Goal: Transaction & Acquisition: Purchase product/service

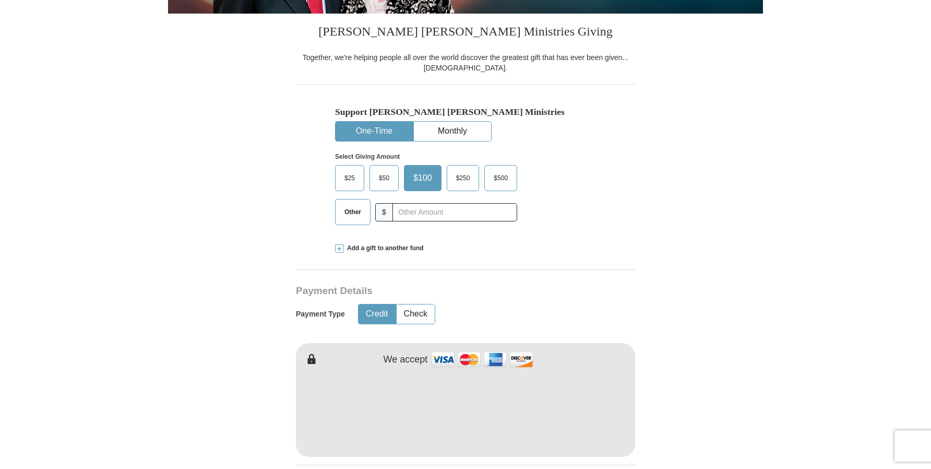
scroll to position [249, 0]
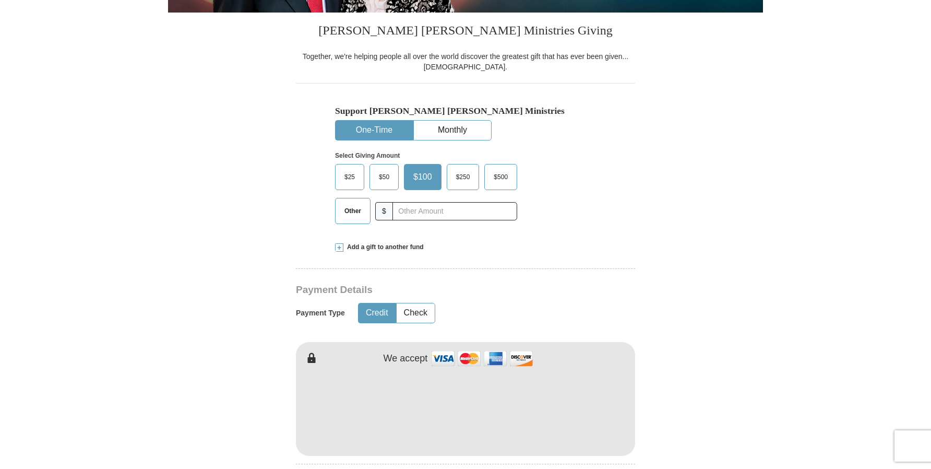
click at [385, 175] on span "$50" at bounding box center [384, 177] width 21 height 16
click at [0, 0] on input "$50" at bounding box center [0, 0] width 0 height 0
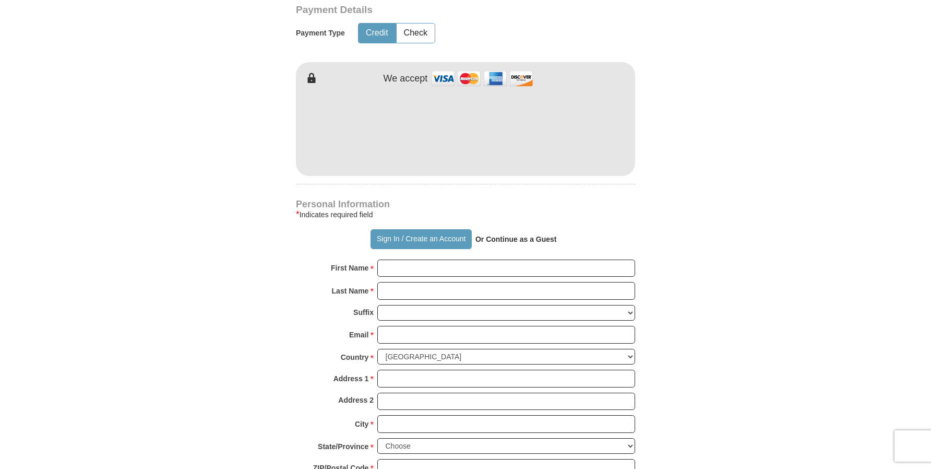
scroll to position [532, 0]
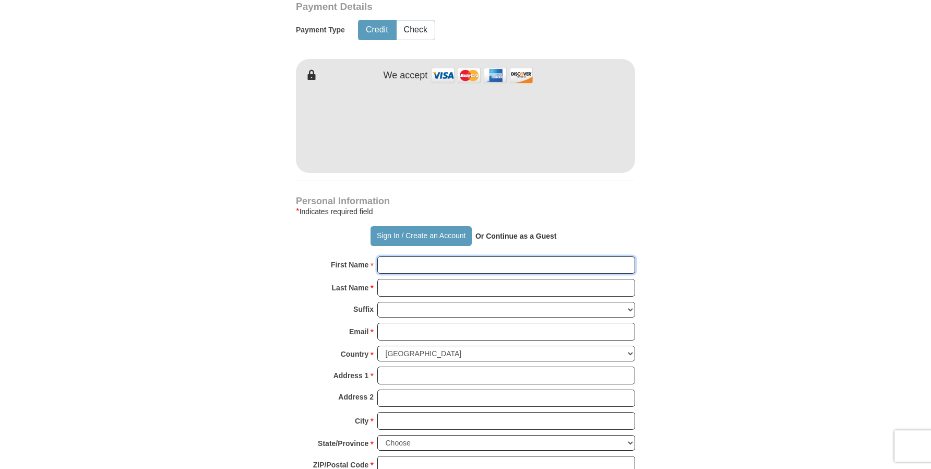
click at [415, 267] on input "First Name *" at bounding box center [506, 265] width 258 height 18
type input "[PERSON_NAME]"
click at [427, 289] on input "Last Name *" at bounding box center [506, 288] width 258 height 18
type input "Teye"
click at [437, 327] on input "Email *" at bounding box center [506, 331] width 258 height 18
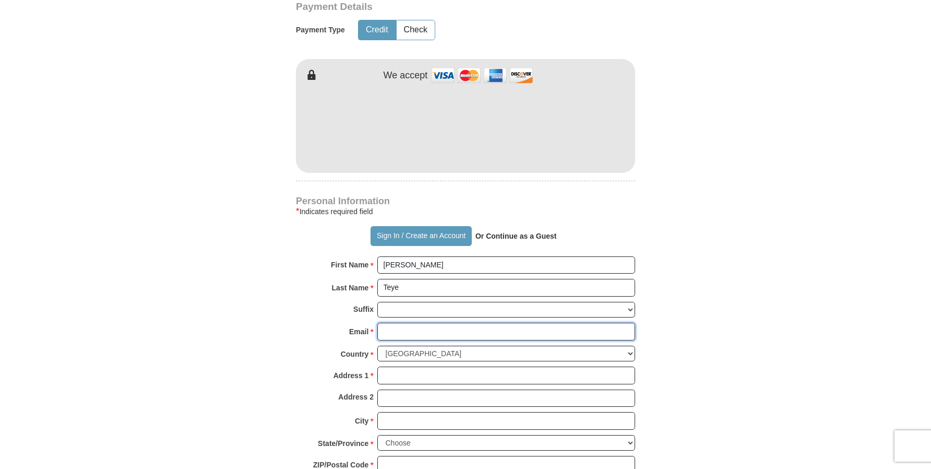
type input "[EMAIL_ADDRESS][DOMAIN_NAME]"
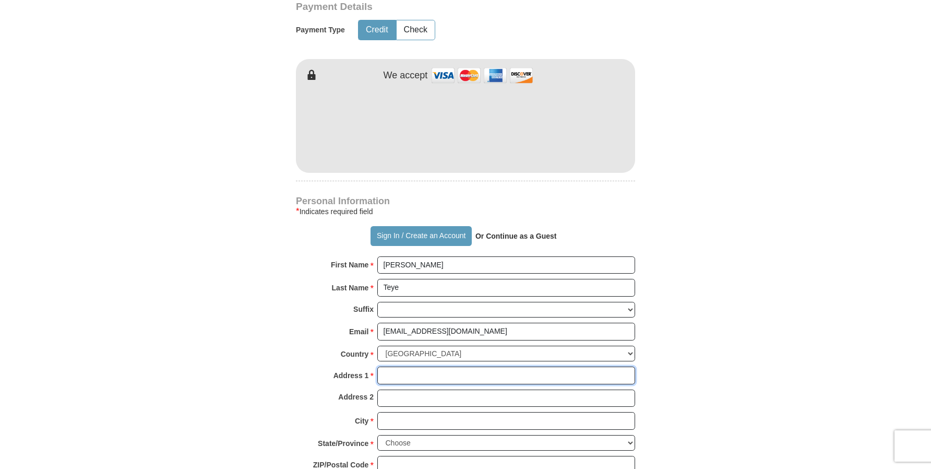
click at [435, 378] on input "Address 1 *" at bounding box center [506, 375] width 258 height 18
type input "[STREET_ADDRESS][PERSON_NAME]"
type input "Las Cruces"
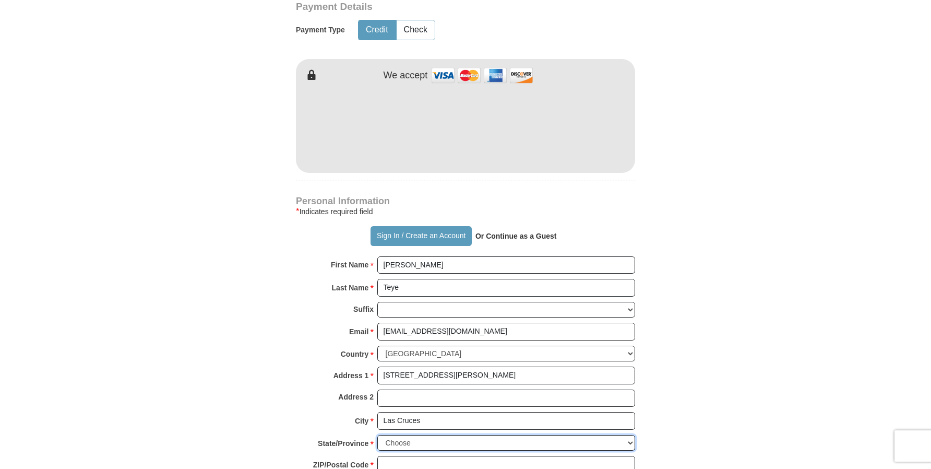
select select "NM"
type input "88001"
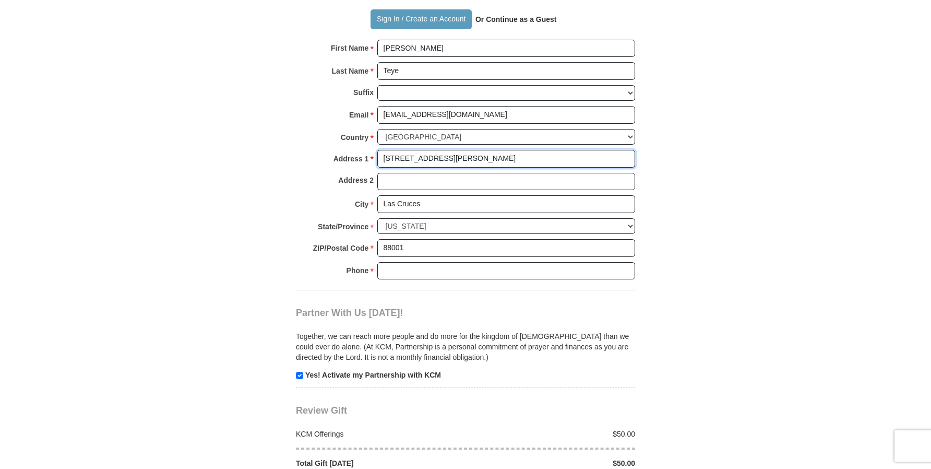
scroll to position [750, 0]
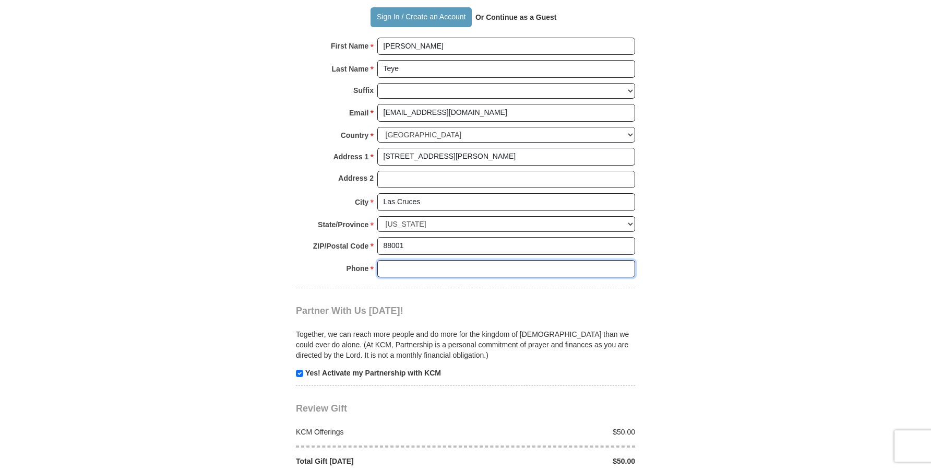
click at [430, 263] on input "Phone * *" at bounding box center [506, 269] width 258 height 18
type input "6624970306"
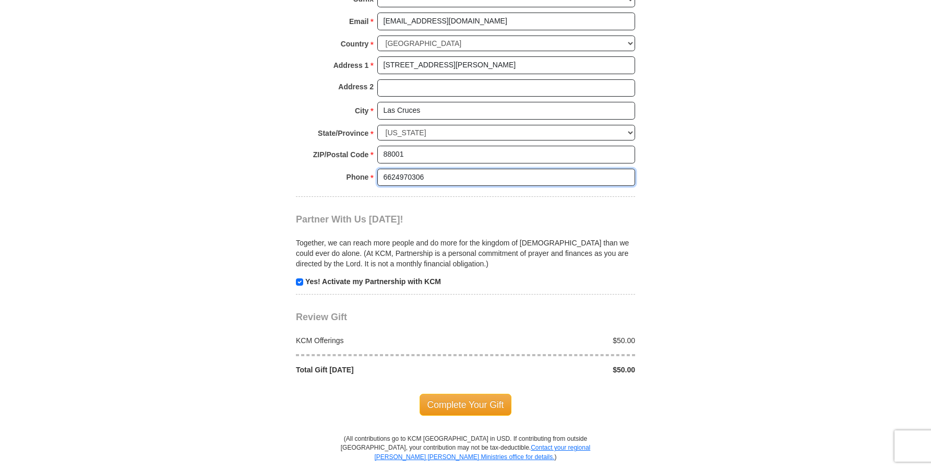
scroll to position [844, 0]
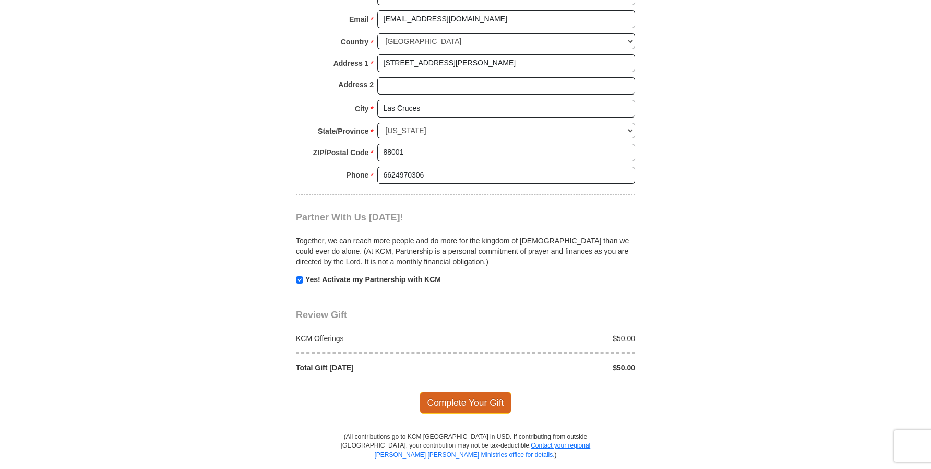
click at [450, 402] on span "Complete Your Gift" at bounding box center [466, 402] width 92 height 22
